Goal: Use online tool/utility: Utilize a website feature to perform a specific function

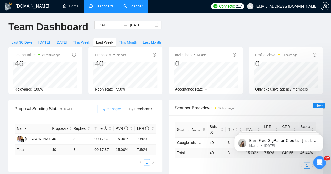
click at [135, 8] on link "Scanner" at bounding box center [132, 6] width 19 height 4
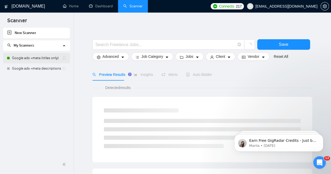
click at [39, 58] on link "Google ads +meta (titles only)" at bounding box center [37, 58] width 50 height 10
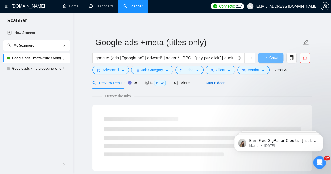
click at [211, 84] on span "Auto Bidder" at bounding box center [212, 83] width 26 height 4
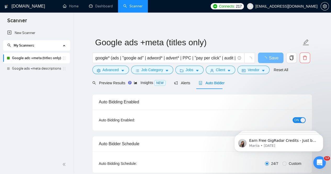
checkbox input "true"
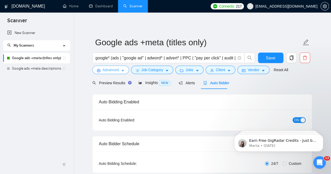
click at [115, 72] on span "Advanced" at bounding box center [111, 70] width 16 height 6
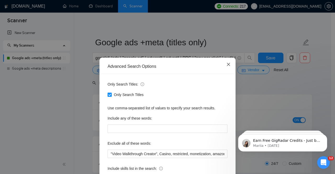
click at [228, 65] on icon "close" at bounding box center [229, 64] width 4 height 4
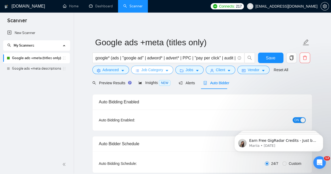
click at [147, 68] on span "Job Category" at bounding box center [152, 70] width 22 height 6
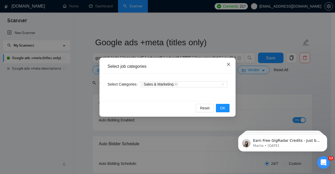
click at [228, 65] on icon "close" at bounding box center [228, 64] width 3 height 3
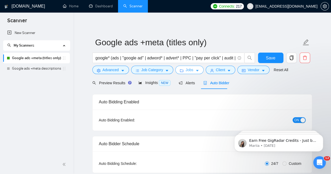
click at [192, 70] on button "Jobs" at bounding box center [190, 70] width 28 height 8
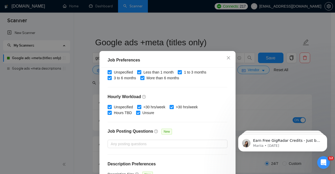
scroll to position [173, 0]
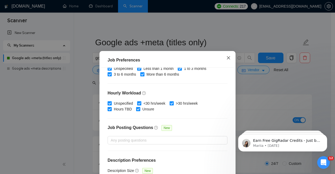
click at [228, 60] on icon "close" at bounding box center [229, 58] width 4 height 4
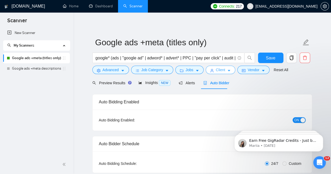
click at [216, 72] on span "Client" at bounding box center [220, 70] width 9 height 6
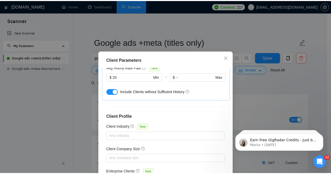
scroll to position [0, 0]
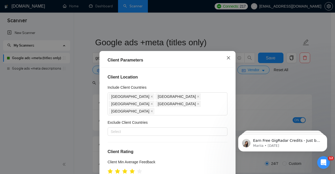
click at [227, 58] on icon "close" at bounding box center [229, 58] width 4 height 4
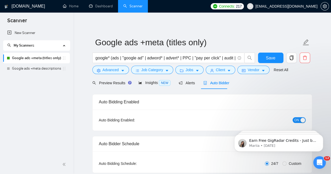
click at [216, 81] on span "Auto Bidder" at bounding box center [217, 83] width 26 height 4
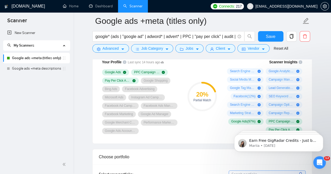
scroll to position [361, 0]
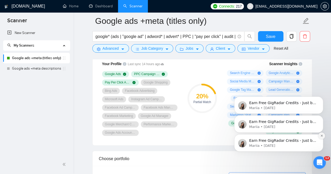
click at [323, 136] on icon "Dismiss notification" at bounding box center [322, 135] width 3 height 3
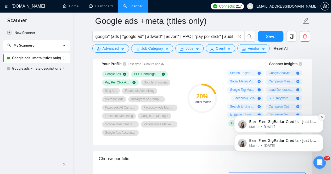
click at [322, 116] on icon "Dismiss notification" at bounding box center [322, 117] width 3 height 3
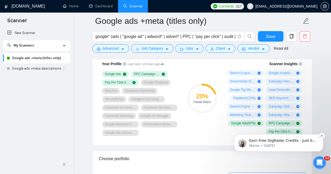
click at [320, 137] on button "Dismiss notification" at bounding box center [322, 136] width 7 height 7
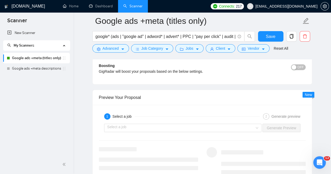
scroll to position [999, 0]
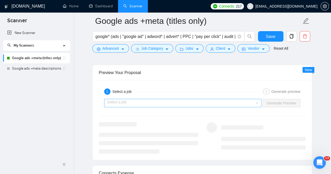
click at [219, 103] on input "search" at bounding box center [181, 103] width 148 height 8
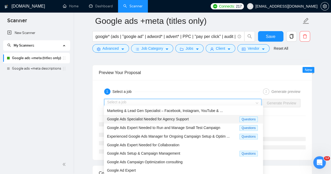
click at [166, 119] on span "Google Ads Specialist Needed for Agency Support" at bounding box center [148, 119] width 82 height 4
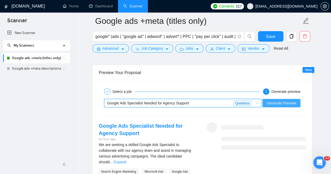
click at [287, 100] on span "Generate Preview" at bounding box center [281, 103] width 29 height 6
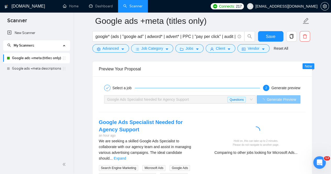
scroll to position [1022, 0]
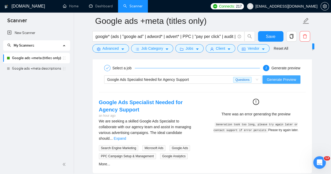
click at [277, 78] on span "Generate Preview" at bounding box center [281, 80] width 29 height 6
